Goal: Task Accomplishment & Management: Manage account settings

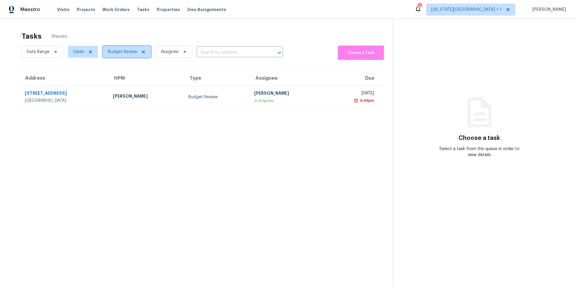
click at [122, 55] on span "Budget Review" at bounding box center [127, 52] width 48 height 12
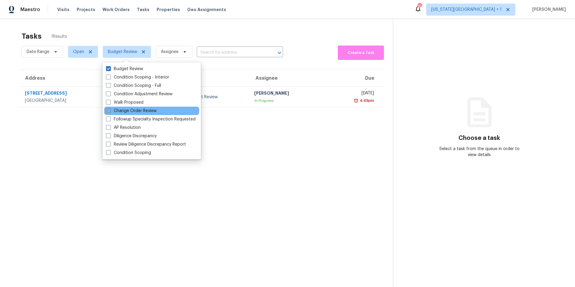
click at [111, 111] on span at bounding box center [108, 110] width 5 height 5
click at [110, 111] on input "Change Order Review" at bounding box center [108, 110] width 4 height 4
checkbox input "true"
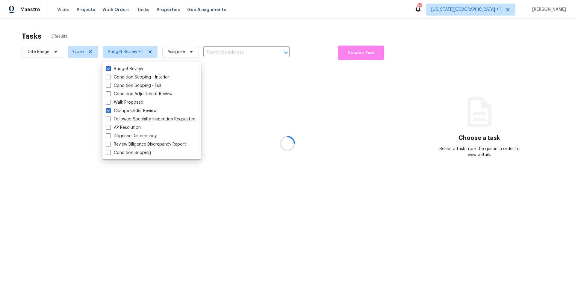
click at [130, 32] on div at bounding box center [287, 143] width 575 height 287
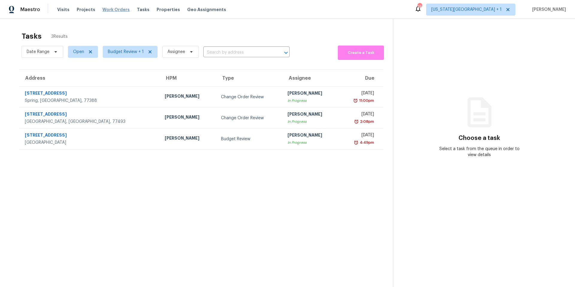
click at [112, 10] on span "Work Orders" at bounding box center [116, 10] width 27 height 6
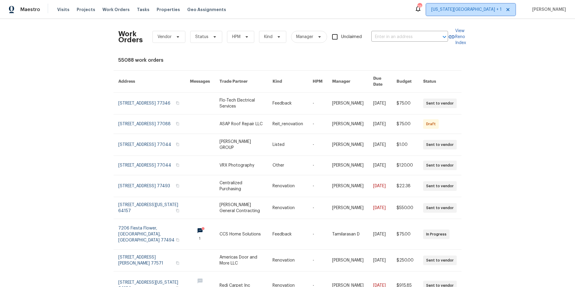
click at [492, 12] on span "[US_STATE][GEOGRAPHIC_DATA] + 1" at bounding box center [467, 10] width 70 height 6
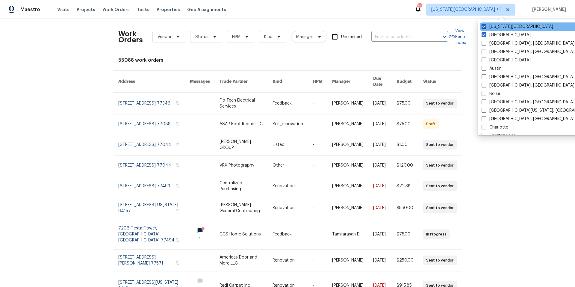
click at [486, 26] on span at bounding box center [484, 26] width 5 height 5
click at [486, 26] on input "Kansas City" at bounding box center [484, 26] width 4 height 4
checkbox input "false"
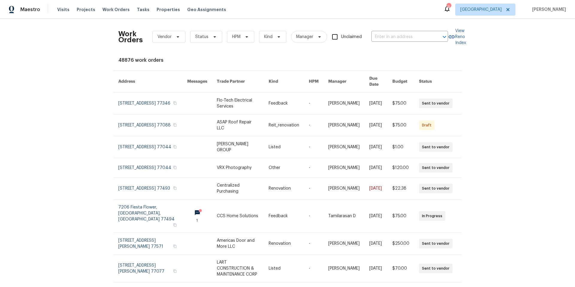
click at [310, 26] on div "Work Orders Vendor Status HPM Kind Manager Unclaimed ​" at bounding box center [283, 37] width 330 height 26
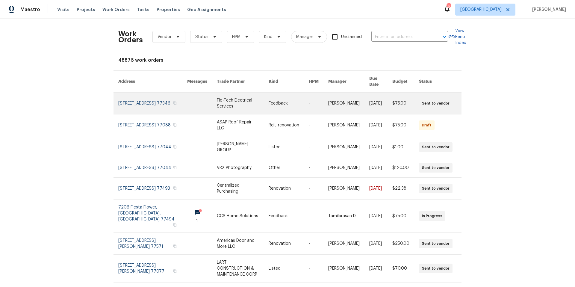
click at [143, 99] on link at bounding box center [152, 104] width 69 height 22
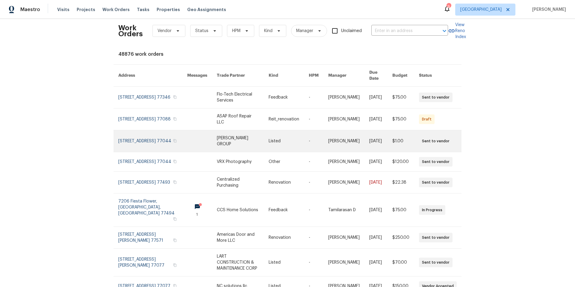
scroll to position [7, 0]
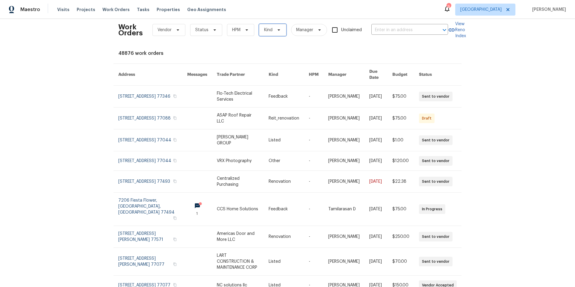
click at [273, 33] on span "Kind" at bounding box center [272, 30] width 27 height 12
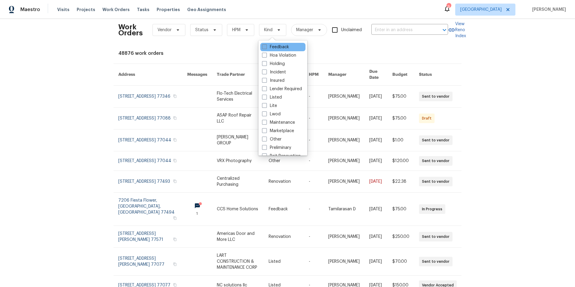
click at [264, 49] on span at bounding box center [264, 46] width 5 height 5
click at [264, 48] on input "Feedback" at bounding box center [264, 46] width 4 height 4
checkbox input "true"
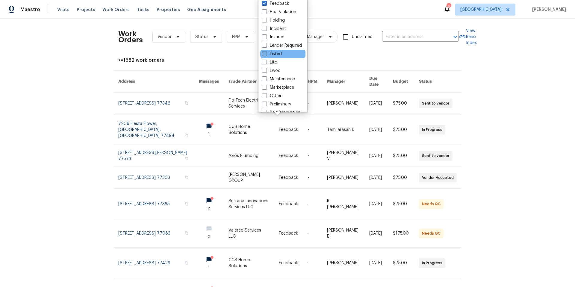
click at [264, 55] on span at bounding box center [264, 53] width 5 height 5
click at [264, 55] on input "Listed" at bounding box center [264, 53] width 4 height 4
checkbox input "true"
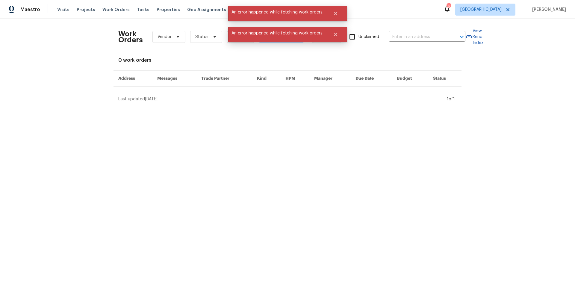
click at [98, 53] on div "Work Orders Vendor Status HPM Feedback + 1 Manager Unclaimed ​ View Reno Index …" at bounding box center [287, 63] width 575 height 88
click at [337, 14] on icon "Close" at bounding box center [335, 13] width 3 height 3
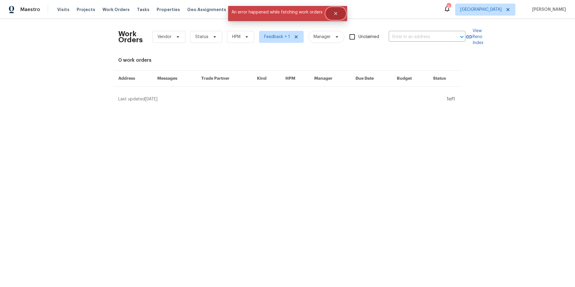
click at [337, 14] on icon "Close" at bounding box center [335, 13] width 3 height 3
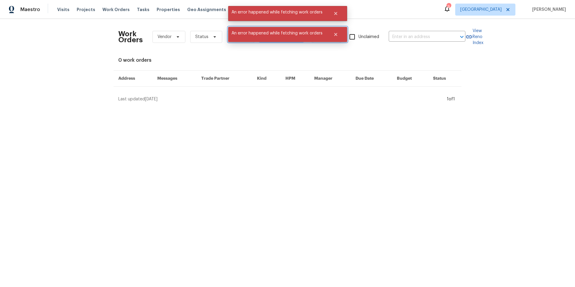
click at [295, 37] on span "An error happened while fetching work orders" at bounding box center [277, 33] width 98 height 13
click at [296, 58] on div "0 work orders" at bounding box center [287, 60] width 339 height 6
click at [337, 34] on icon "Close" at bounding box center [336, 34] width 5 height 5
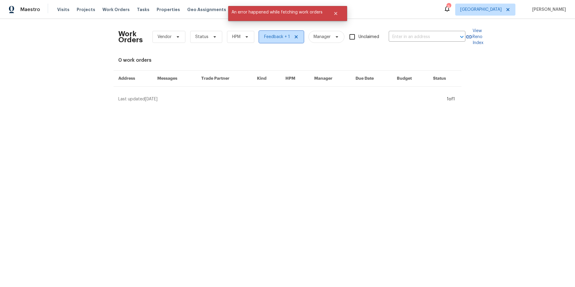
click at [295, 37] on icon at bounding box center [296, 36] width 3 height 3
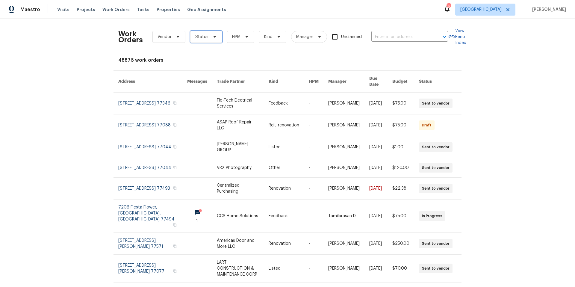
click at [216, 38] on span "Status" at bounding box center [206, 37] width 32 height 12
click at [292, 50] on div "Work Orders Vendor Status HPM Kind Manager Unclaimed ​ View Reno Index 48876 wo…" at bounding box center [287, 182] width 339 height 316
click at [202, 38] on span "Status" at bounding box center [201, 37] width 13 height 6
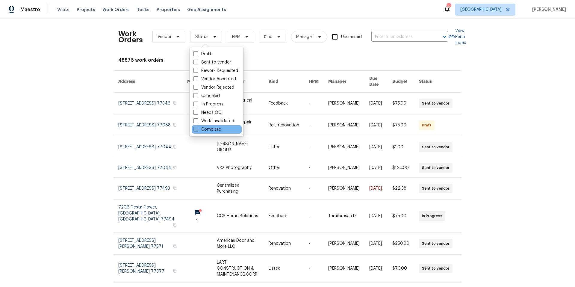
click at [198, 129] on span at bounding box center [196, 129] width 5 height 5
click at [198, 129] on input "Complete" at bounding box center [196, 128] width 4 height 4
checkbox input "true"
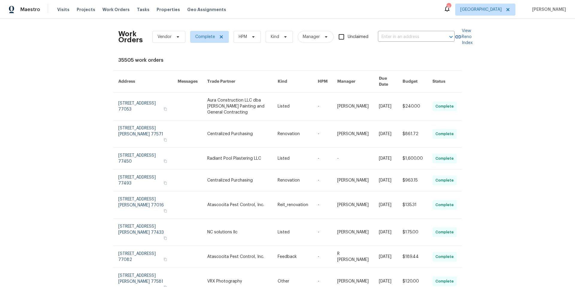
click at [258, 22] on div "Work Orders Vendor Complete HPM Kind Manager Unclaimed ​ View Reno Index 35505 …" at bounding box center [287, 153] width 575 height 268
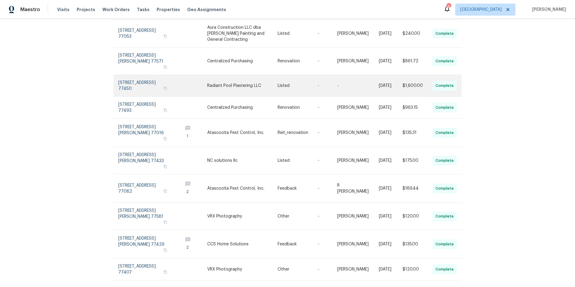
scroll to position [75, 0]
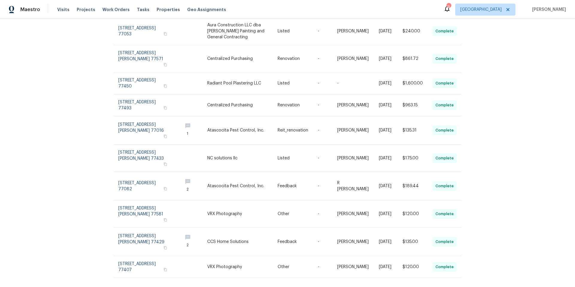
click at [457, 287] on icon at bounding box center [455, 290] width 3 height 5
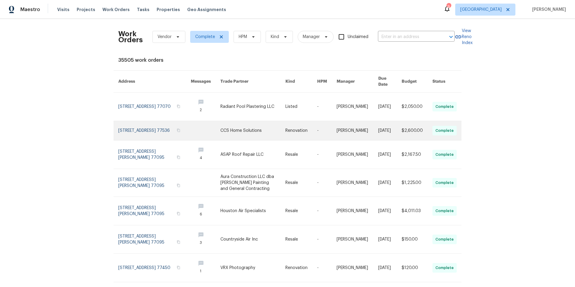
click at [225, 127] on link at bounding box center [253, 130] width 65 height 19
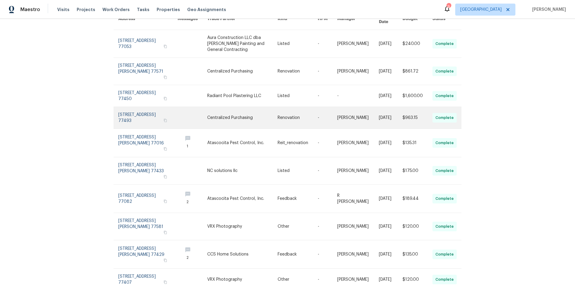
scroll to position [64, 0]
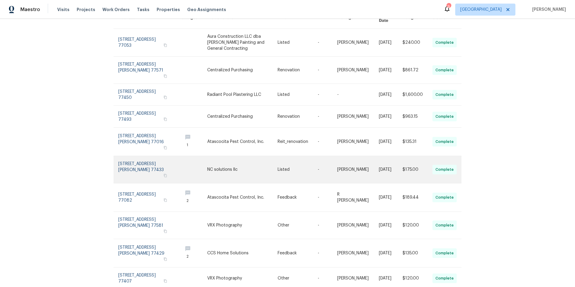
click at [216, 159] on link at bounding box center [242, 169] width 70 height 27
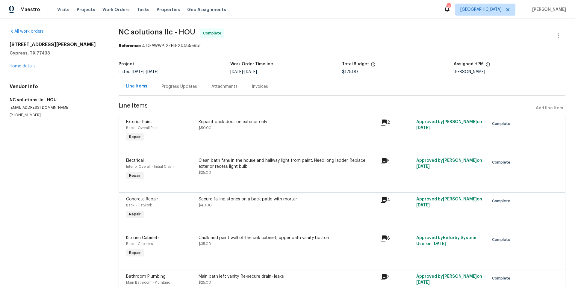
scroll to position [1, 0]
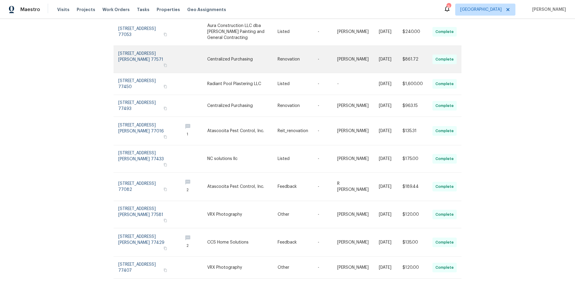
scroll to position [75, 0]
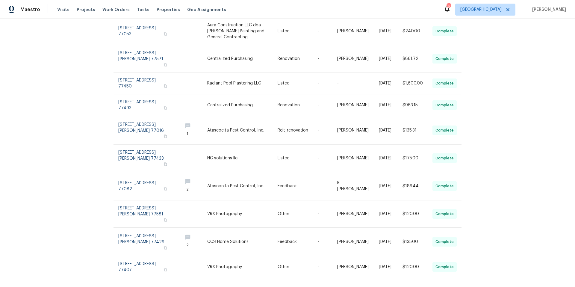
click at [456, 287] on icon at bounding box center [455, 290] width 3 height 5
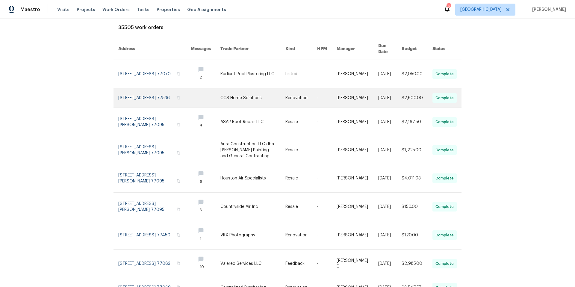
scroll to position [0, 0]
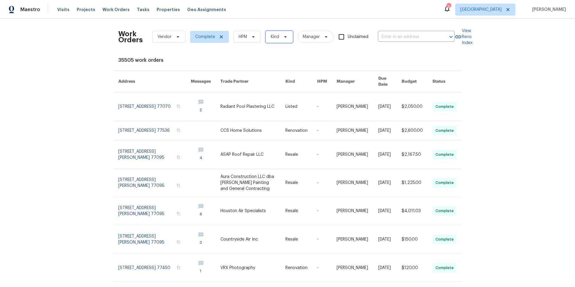
click at [278, 36] on span "Kind" at bounding box center [275, 37] width 8 height 6
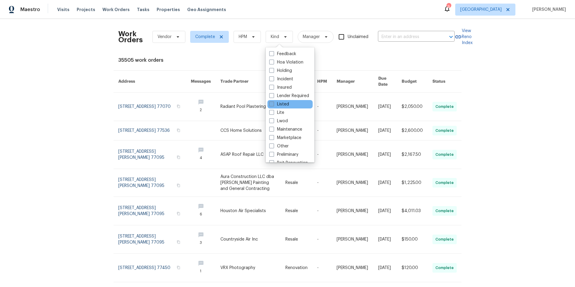
click at [270, 103] on span at bounding box center [271, 104] width 5 height 5
click at [270, 103] on input "Listed" at bounding box center [271, 103] width 4 height 4
checkbox input "true"
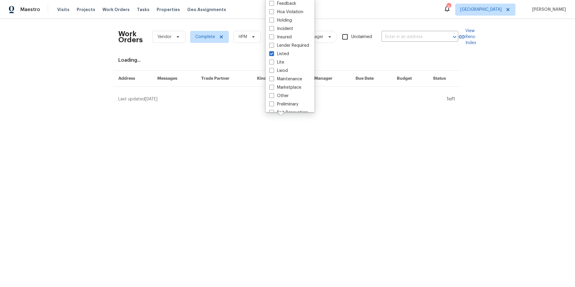
click at [226, 54] on div "Work Orders Vendor Complete HPM Listed Manager Unclaimed ​ View Reno Index Load…" at bounding box center [287, 63] width 339 height 79
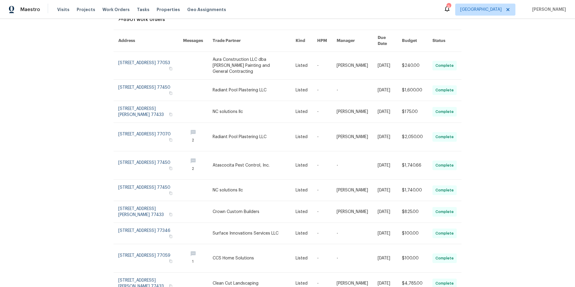
scroll to position [58, 0]
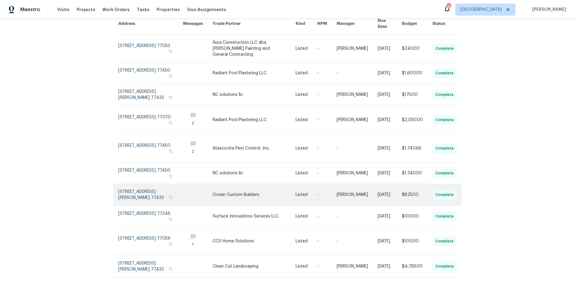
click at [230, 184] on link at bounding box center [254, 195] width 83 height 22
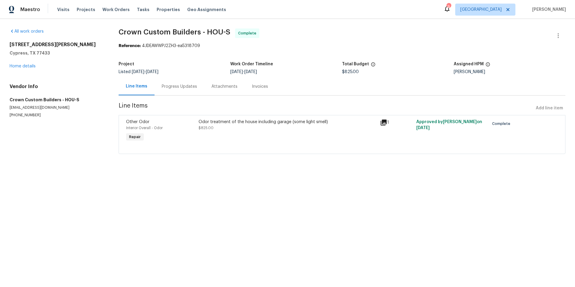
click at [250, 123] on div "Odor treatment of the house including garage (some light smell)" at bounding box center [288, 122] width 178 height 6
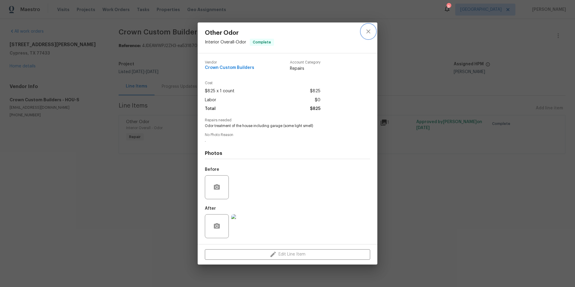
click at [367, 34] on icon "close" at bounding box center [368, 31] width 7 height 7
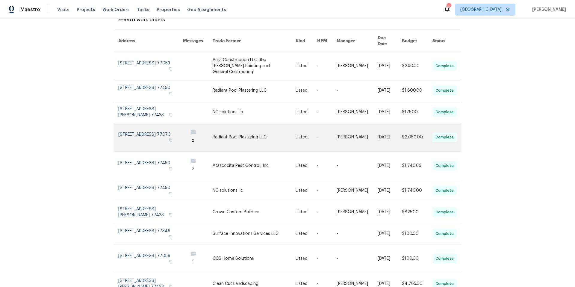
scroll to position [58, 0]
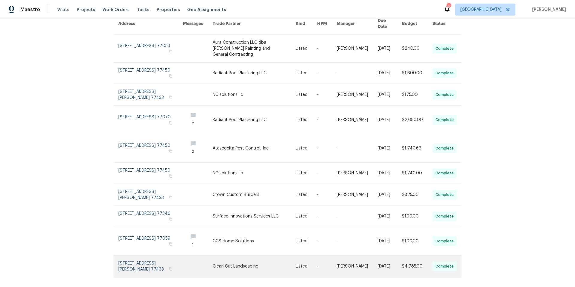
click at [235, 256] on link at bounding box center [254, 267] width 83 height 22
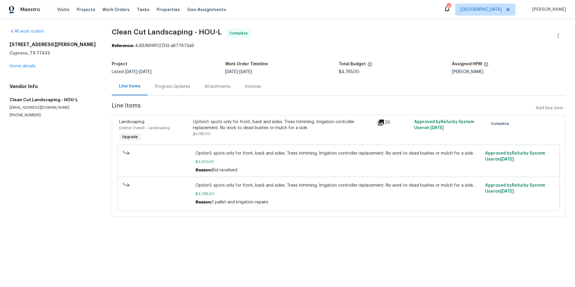
click at [242, 128] on div "Option1: spots only for front, back and sides. Trees trimming. Irrigation contr…" at bounding box center [283, 125] width 181 height 12
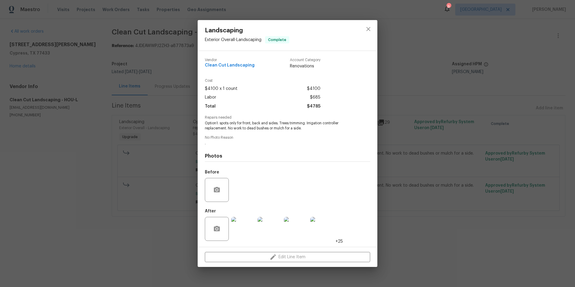
click at [240, 228] on img at bounding box center [243, 229] width 24 height 24
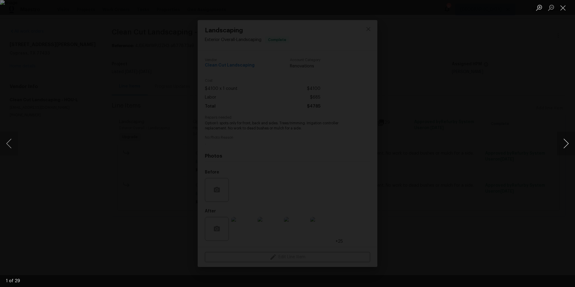
click at [561, 144] on button "Next image" at bounding box center [566, 144] width 18 height 24
click at [512, 136] on div "Lightbox" at bounding box center [287, 143] width 575 height 287
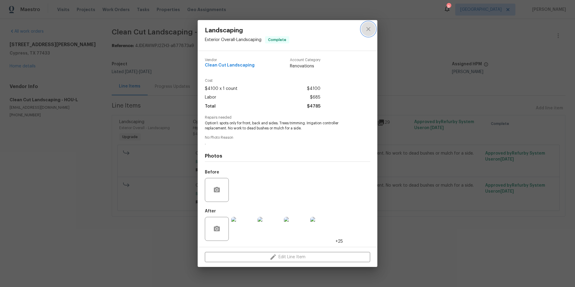
click at [368, 30] on icon "close" at bounding box center [368, 28] width 7 height 7
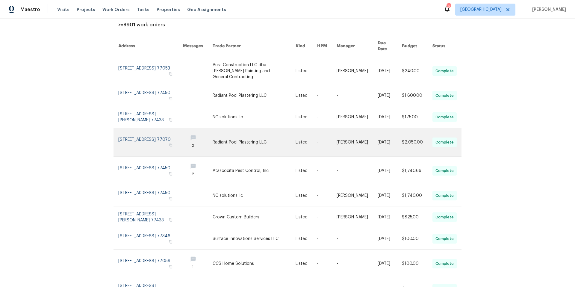
scroll to position [58, 0]
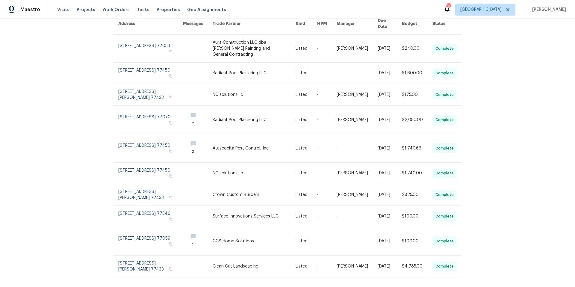
click at [455, 287] on icon at bounding box center [455, 290] width 2 height 4
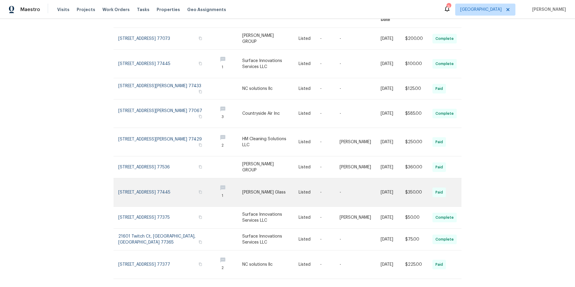
scroll to position [68, 0]
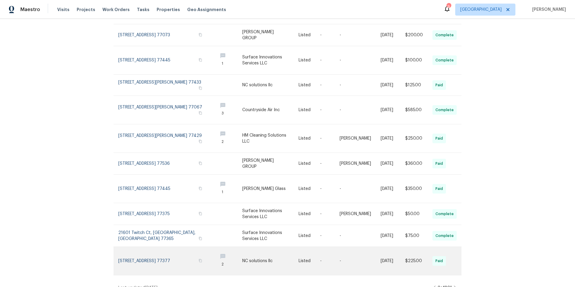
click at [248, 252] on link at bounding box center [270, 261] width 56 height 28
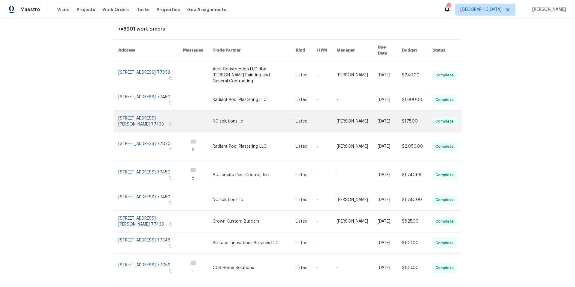
scroll to position [58, 0]
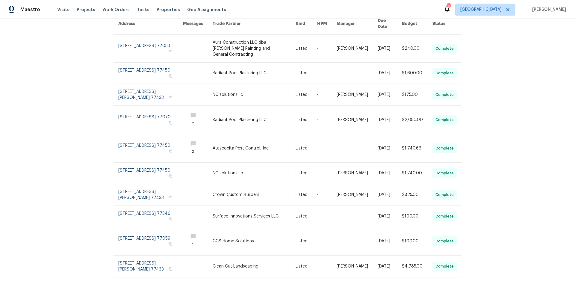
click at [456, 287] on div "1 of 891" at bounding box center [447, 290] width 20 height 6
click at [455, 287] on icon at bounding box center [455, 290] width 3 height 5
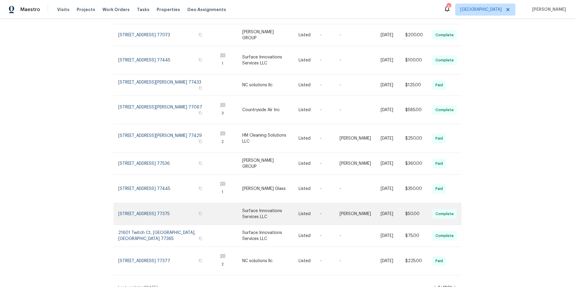
scroll to position [68, 0]
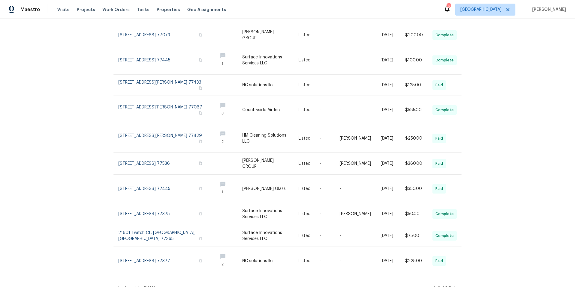
click at [455, 286] on icon at bounding box center [455, 288] width 3 height 5
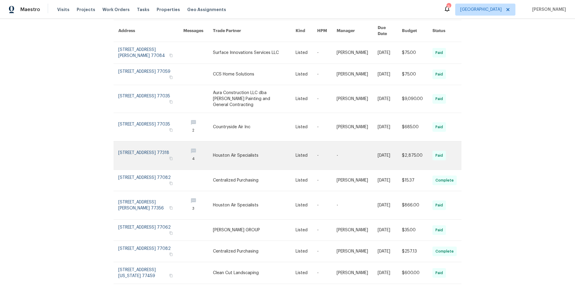
scroll to position [58, 0]
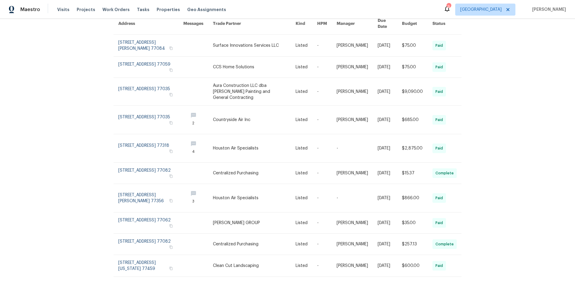
click at [456, 287] on icon at bounding box center [455, 289] width 3 height 5
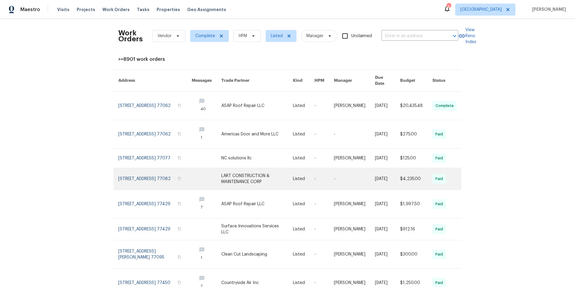
scroll to position [2, 0]
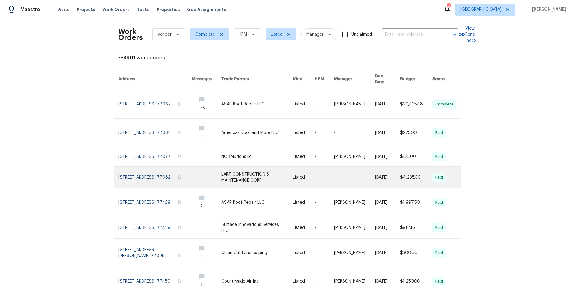
click at [227, 172] on link at bounding box center [257, 178] width 72 height 22
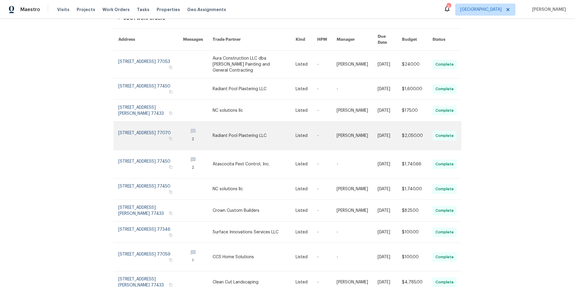
scroll to position [58, 0]
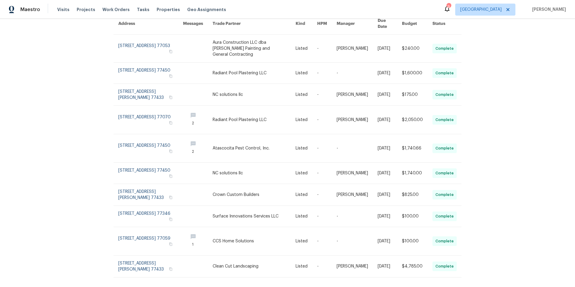
click at [457, 287] on icon at bounding box center [455, 290] width 3 height 5
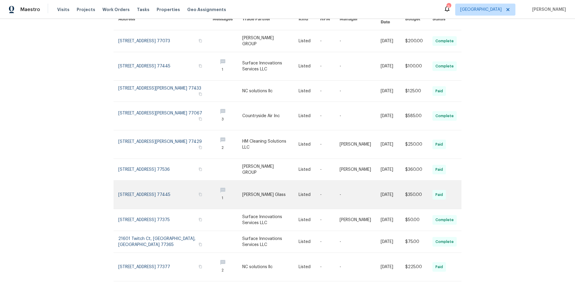
scroll to position [68, 0]
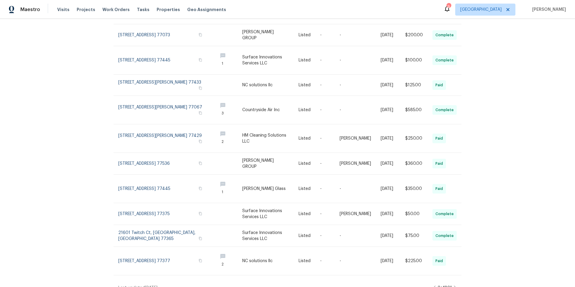
click at [456, 286] on icon at bounding box center [455, 288] width 3 height 5
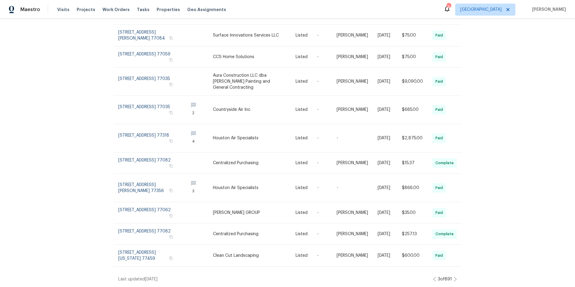
scroll to position [58, 0]
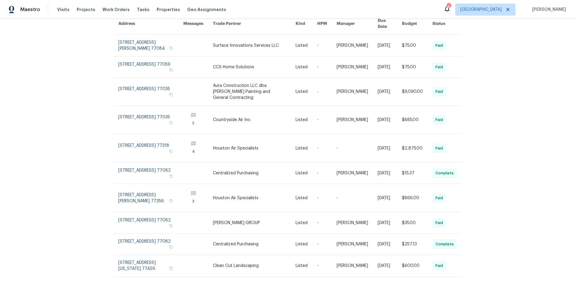
click at [454, 287] on icon at bounding box center [455, 289] width 3 height 5
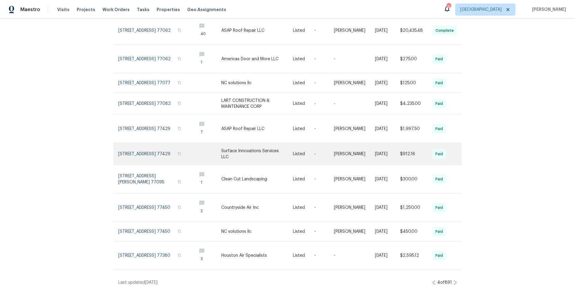
scroll to position [77, 0]
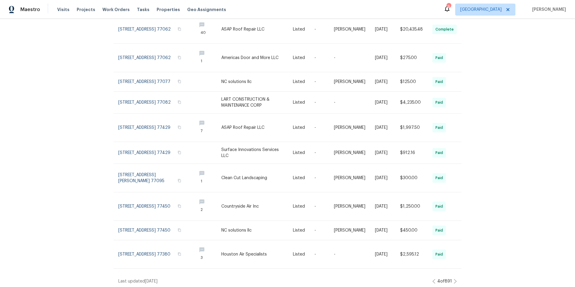
click at [454, 279] on icon at bounding box center [455, 281] width 3 height 5
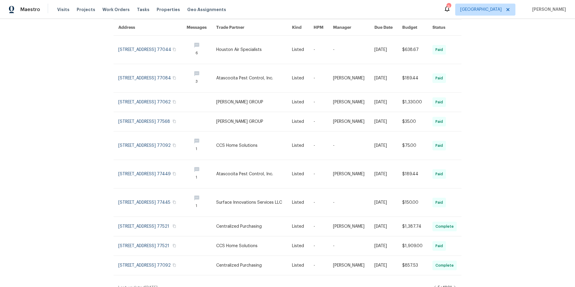
scroll to position [55, 0]
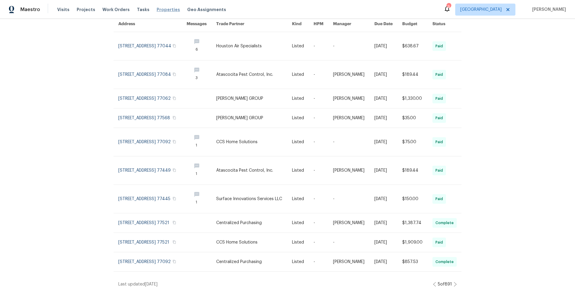
click at [162, 9] on span "Properties" at bounding box center [168, 10] width 23 height 6
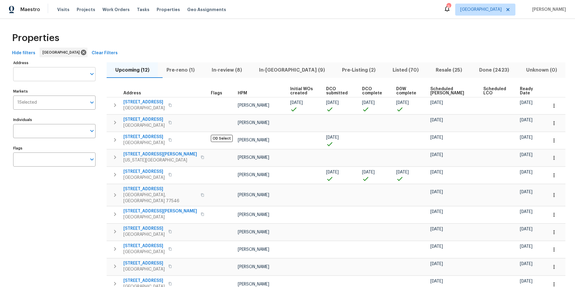
click at [52, 73] on input "Address" at bounding box center [49, 74] width 73 height 14
type input "4802 sherman"
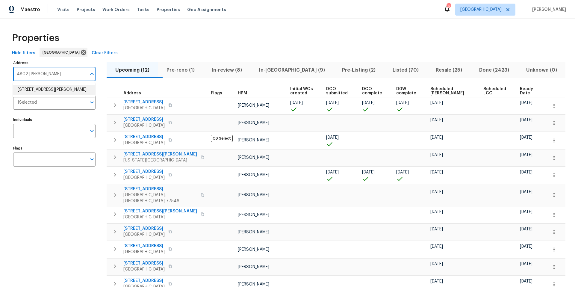
click at [43, 88] on li "4802 Sherman Blvd Galveston TX 77551" at bounding box center [54, 90] width 82 height 10
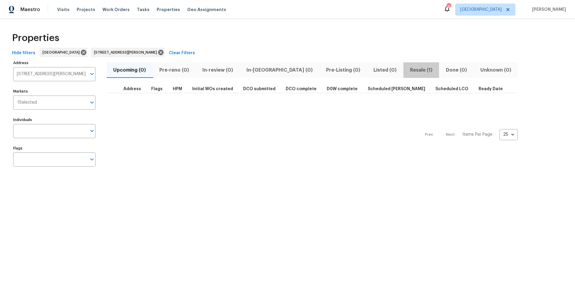
click at [407, 69] on span "Resale (1)" at bounding box center [421, 70] width 29 height 8
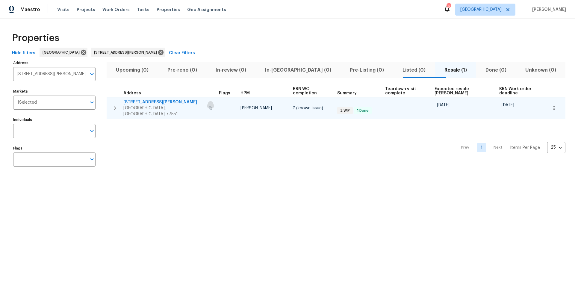
click at [209, 106] on icon "button" at bounding box center [211, 108] width 4 height 4
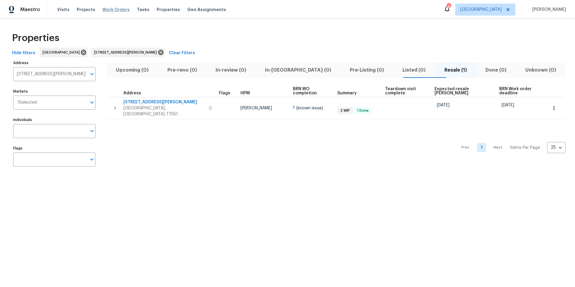
click at [112, 11] on span "Work Orders" at bounding box center [116, 10] width 27 height 6
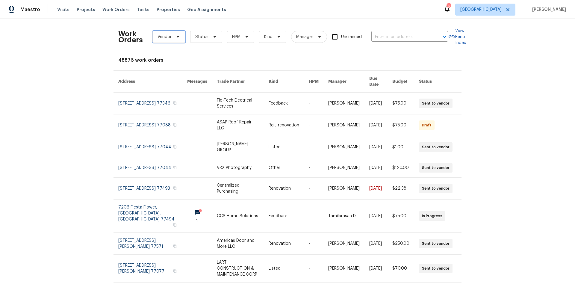
click at [176, 39] on icon at bounding box center [178, 36] width 5 height 5
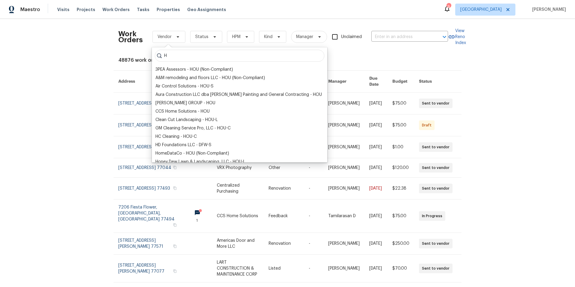
click at [175, 57] on input "H" at bounding box center [240, 56] width 170 height 12
type input "H"
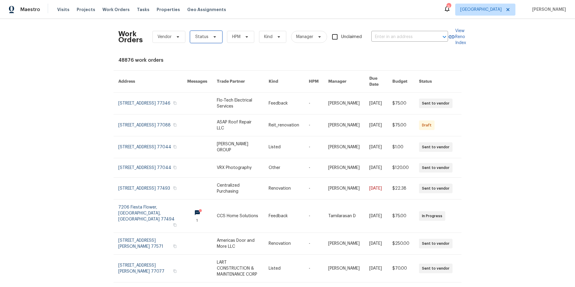
click at [214, 36] on icon at bounding box center [215, 36] width 2 height 1
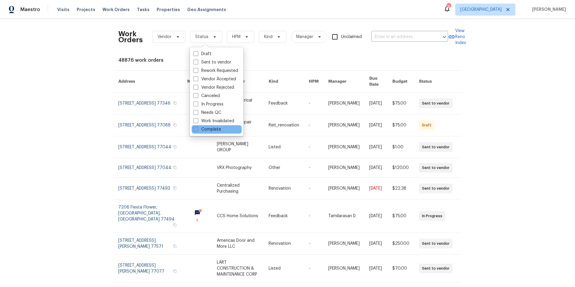
click at [199, 128] on label "Complete" at bounding box center [208, 129] width 28 height 6
click at [198, 128] on input "Complete" at bounding box center [196, 128] width 4 height 4
checkbox input "true"
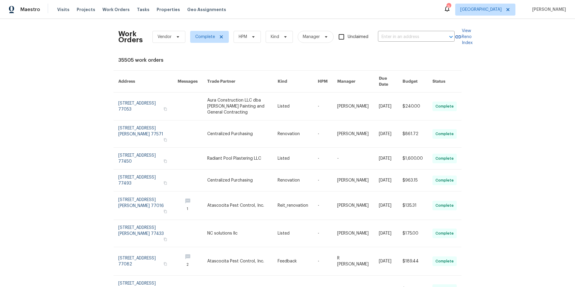
click at [229, 25] on div "Work Orders Vendor Complete HPM Kind Manager Unclaimed ​" at bounding box center [286, 37] width 337 height 26
click at [176, 37] on icon at bounding box center [178, 36] width 5 height 5
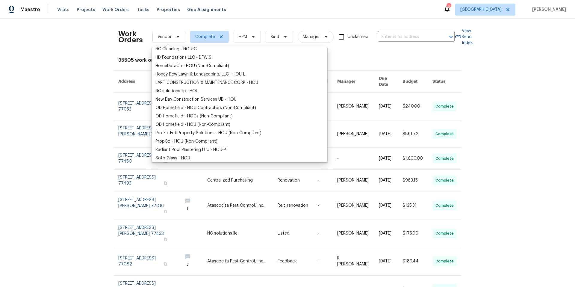
scroll to position [89, 0]
type input "h"
click at [83, 126] on div "Work Orders Vendor Complete HPM Kind Manager Unclaimed ​ View Reno Index 35505 …" at bounding box center [287, 153] width 575 height 268
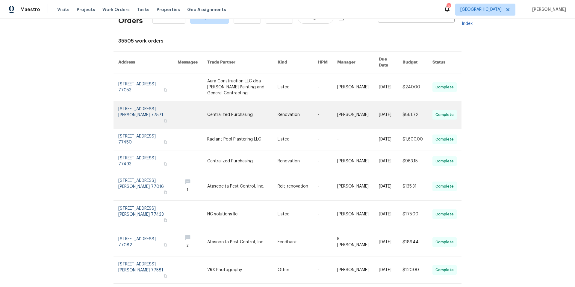
scroll to position [75, 0]
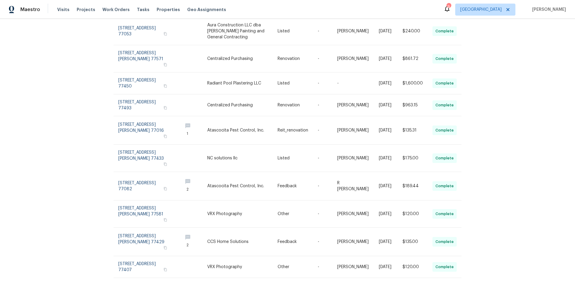
click at [456, 287] on icon at bounding box center [455, 290] width 3 height 5
